Goal: Navigation & Orientation: Find specific page/section

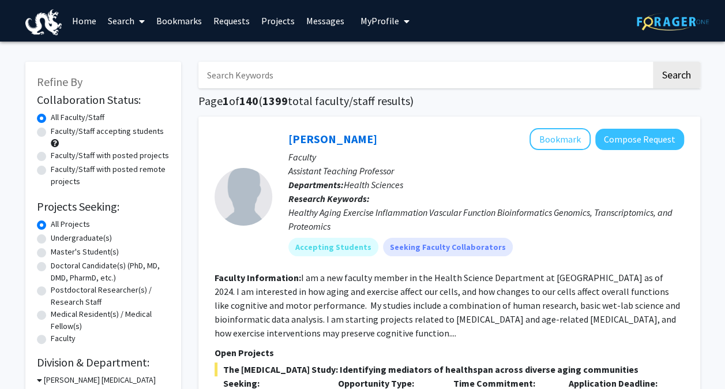
click at [302, 24] on link "Messages" at bounding box center [326, 21] width 50 height 40
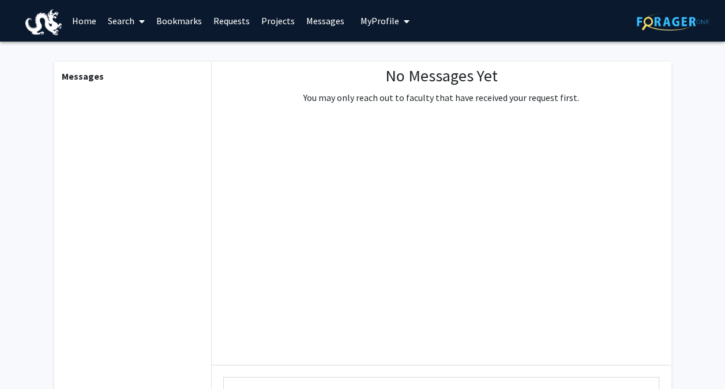
click at [245, 18] on link "Requests" at bounding box center [232, 21] width 48 height 40
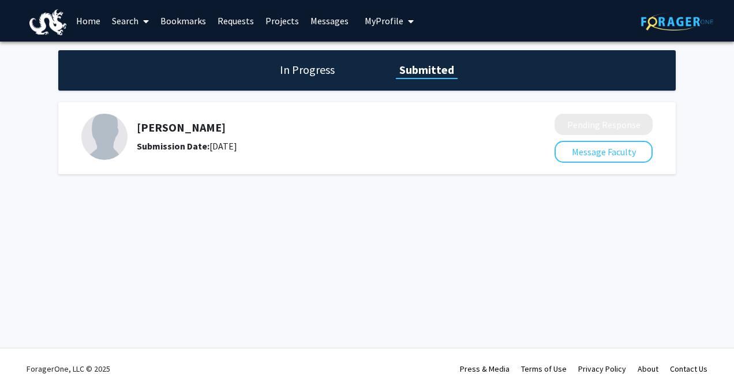
click at [426, 110] on div "Jenna Hope Submission Date: January 16, 2025 Pending Response Message Faculty" at bounding box center [366, 138] width 617 height 72
click at [191, 129] on h5 "[PERSON_NAME]" at bounding box center [315, 128] width 356 height 14
click at [193, 16] on link "Bookmarks" at bounding box center [183, 21] width 57 height 40
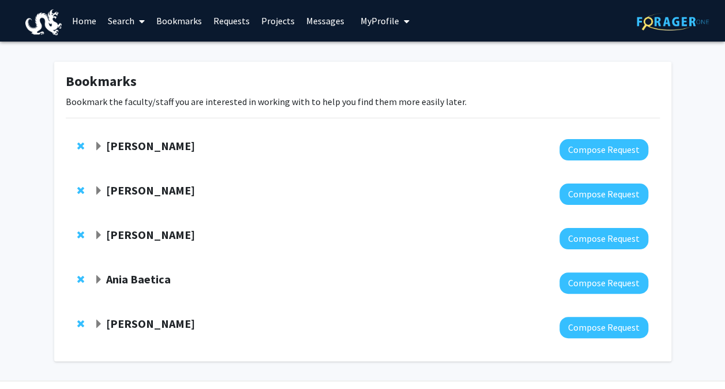
click at [261, 22] on link "Projects" at bounding box center [278, 21] width 45 height 40
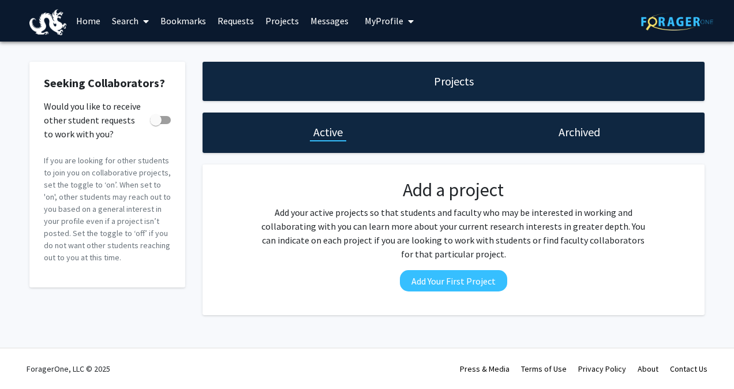
click at [559, 134] on h1 "Archived" at bounding box center [579, 132] width 42 height 16
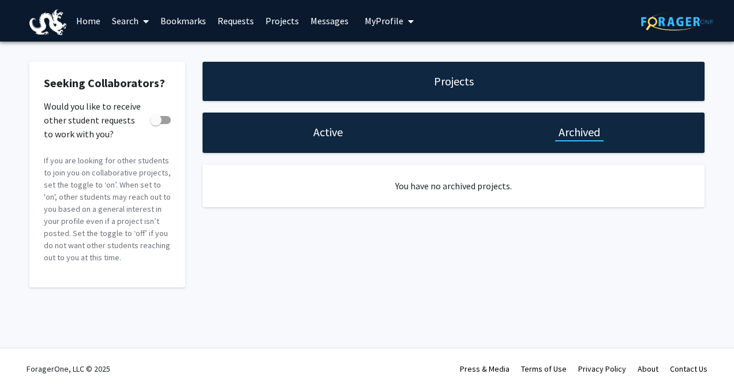
click at [457, 104] on div "Projects Active Archived You have no archived projects." at bounding box center [453, 175] width 519 height 226
click at [455, 93] on div "Projects" at bounding box center [453, 81] width 502 height 39
click at [456, 88] on h1 "Projects" at bounding box center [454, 81] width 40 height 16
click at [124, 19] on link "Search" at bounding box center [130, 21] width 48 height 40
click at [361, 29] on button "My Profile" at bounding box center [389, 21] width 56 height 42
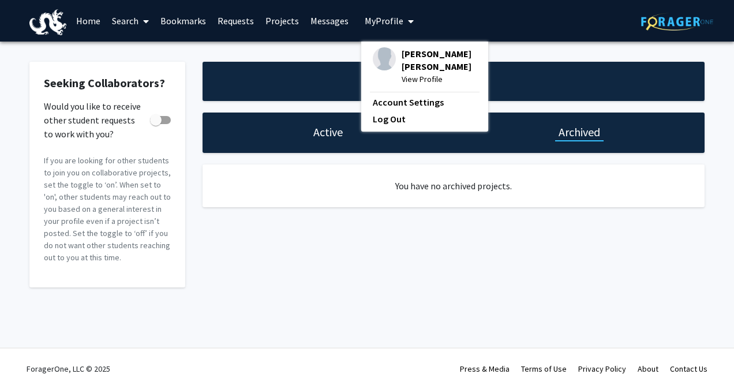
click at [401, 61] on span "[PERSON_NAME] [PERSON_NAME]" at bounding box center [438, 59] width 75 height 25
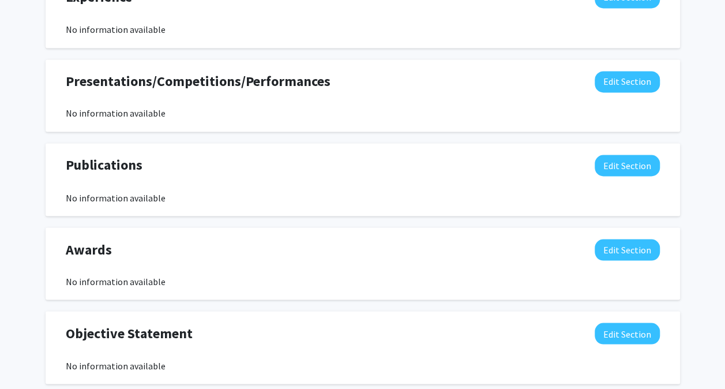
scroll to position [962, 0]
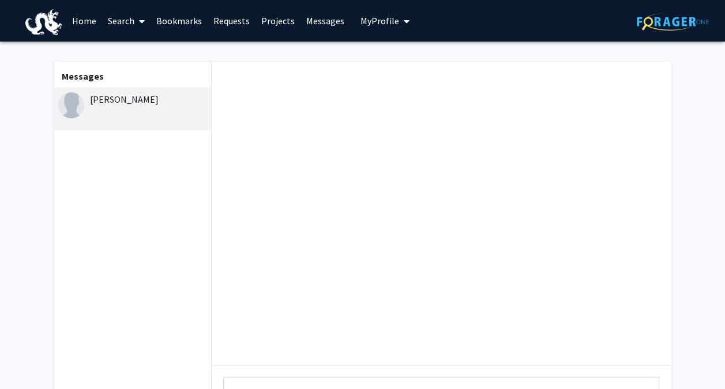
scroll to position [137, 0]
